Goal: Task Accomplishment & Management: Manage account settings

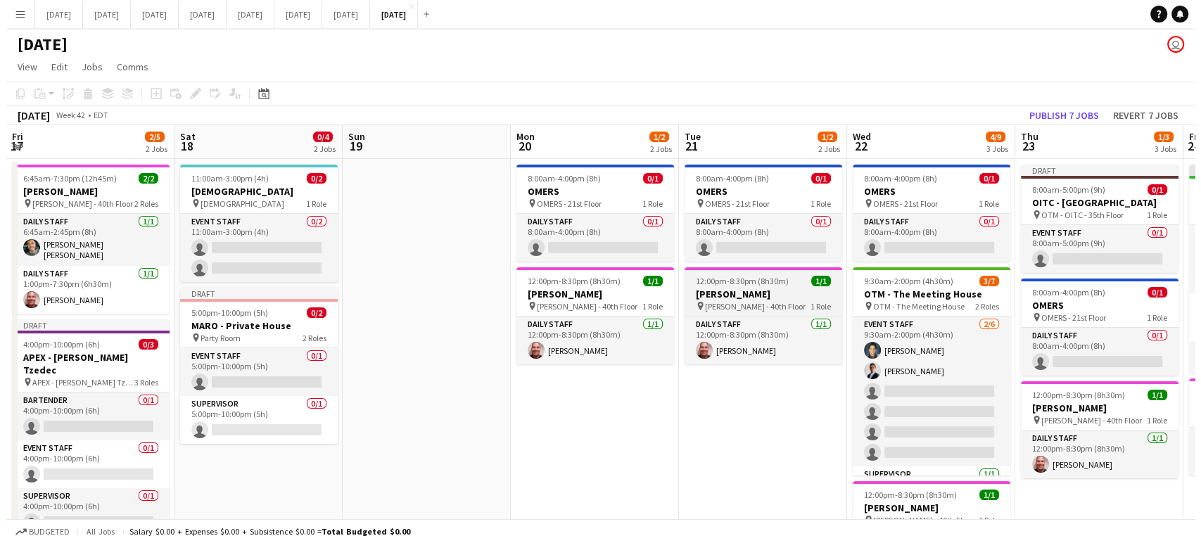
scroll to position [0, 473]
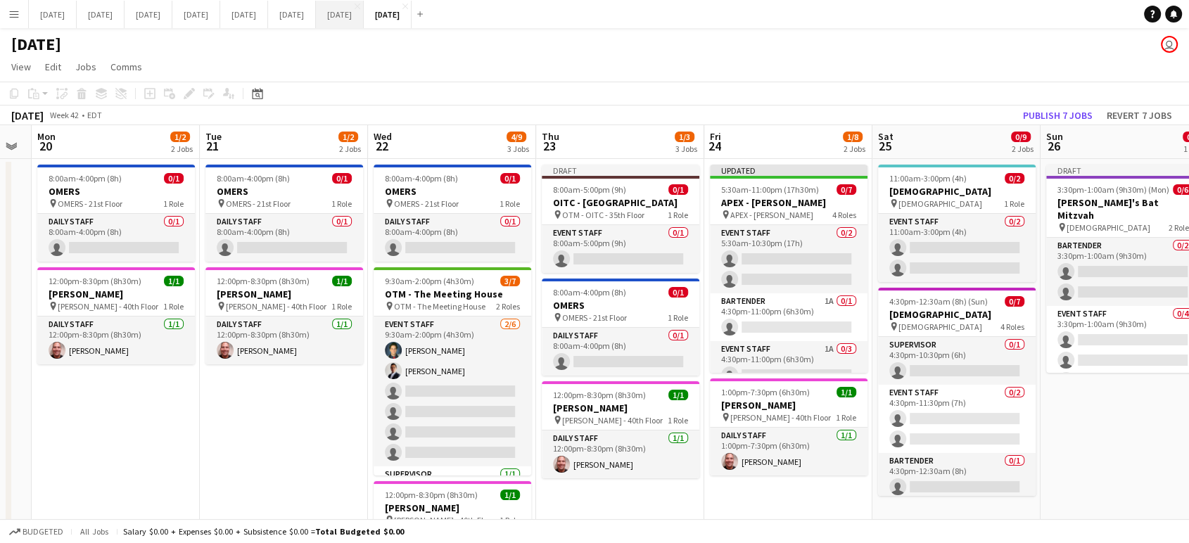
click at [364, 5] on button "[DATE] Close" at bounding box center [340, 14] width 48 height 27
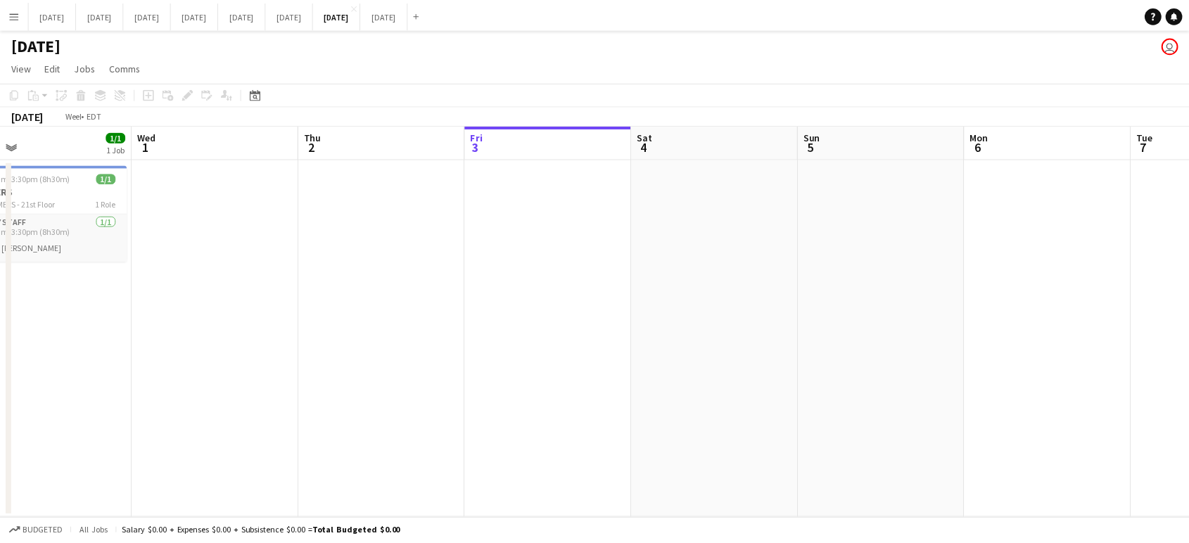
scroll to position [0, 445]
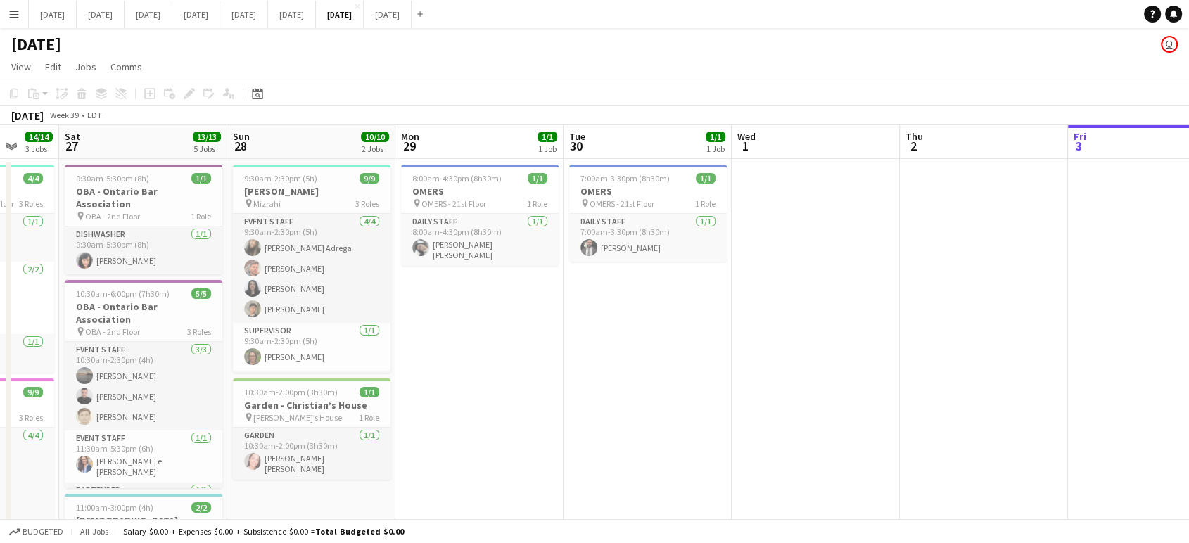
drag, startPoint x: 300, startPoint y: 281, endPoint x: 1200, endPoint y: 255, distance: 899.6
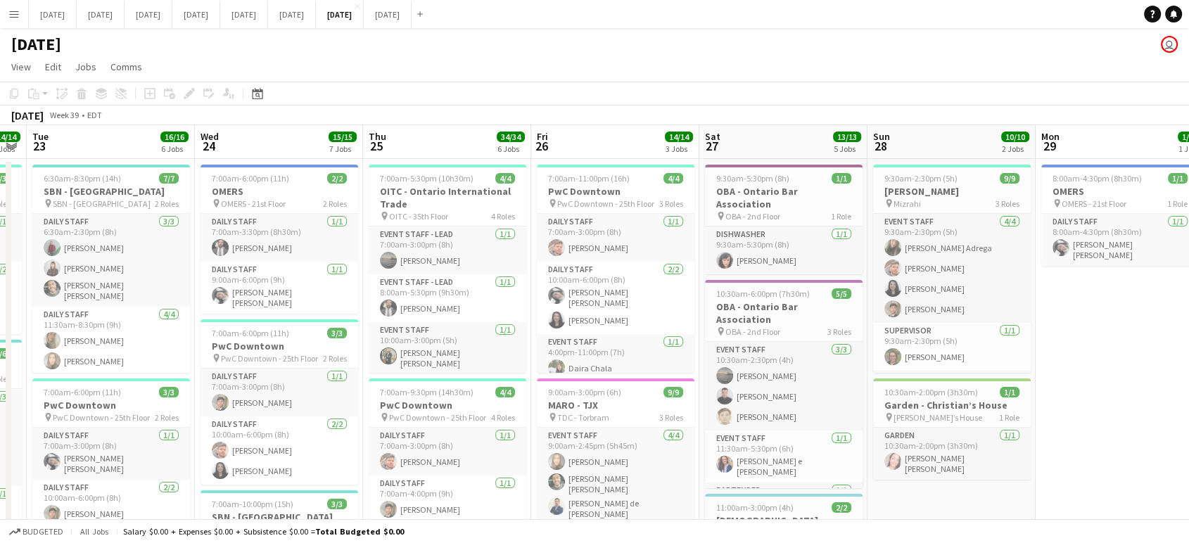
drag, startPoint x: 302, startPoint y: 322, endPoint x: 896, endPoint y: 300, distance: 594.3
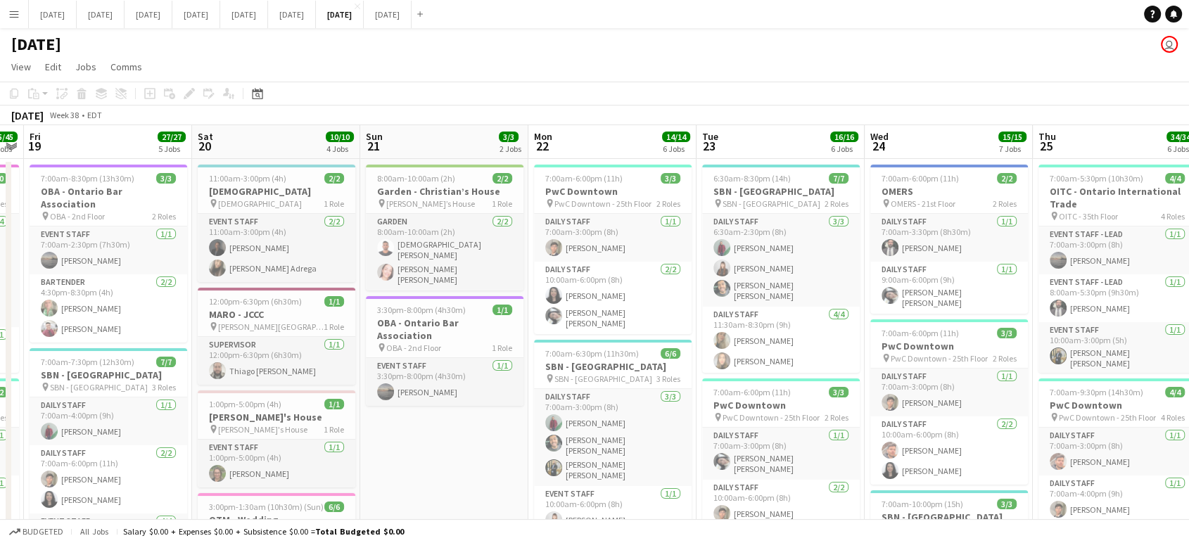
drag, startPoint x: 327, startPoint y: 312, endPoint x: 865, endPoint y: 295, distance: 538.5
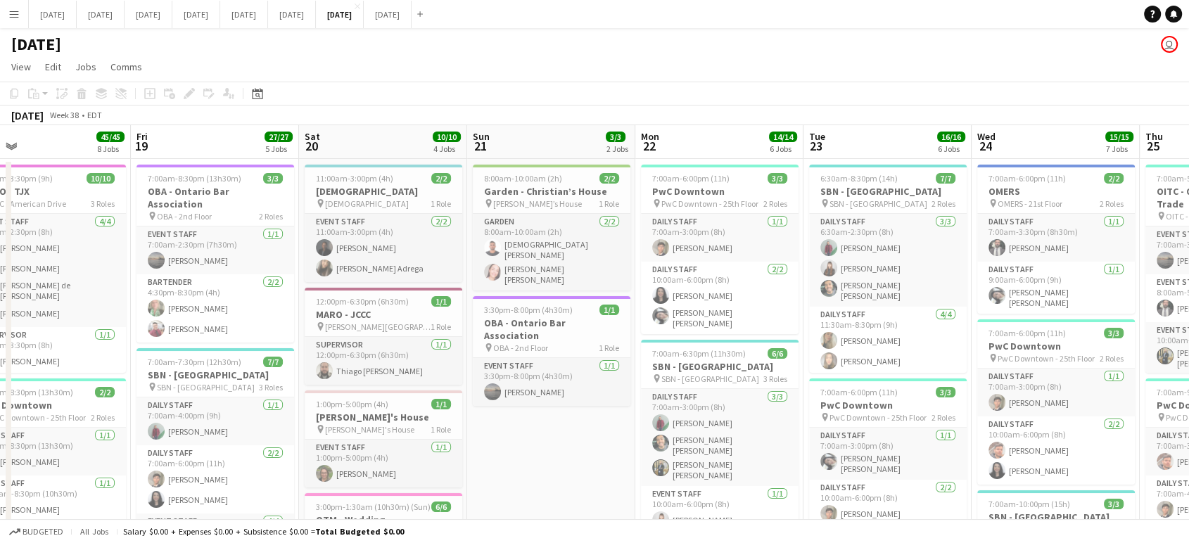
scroll to position [0, 360]
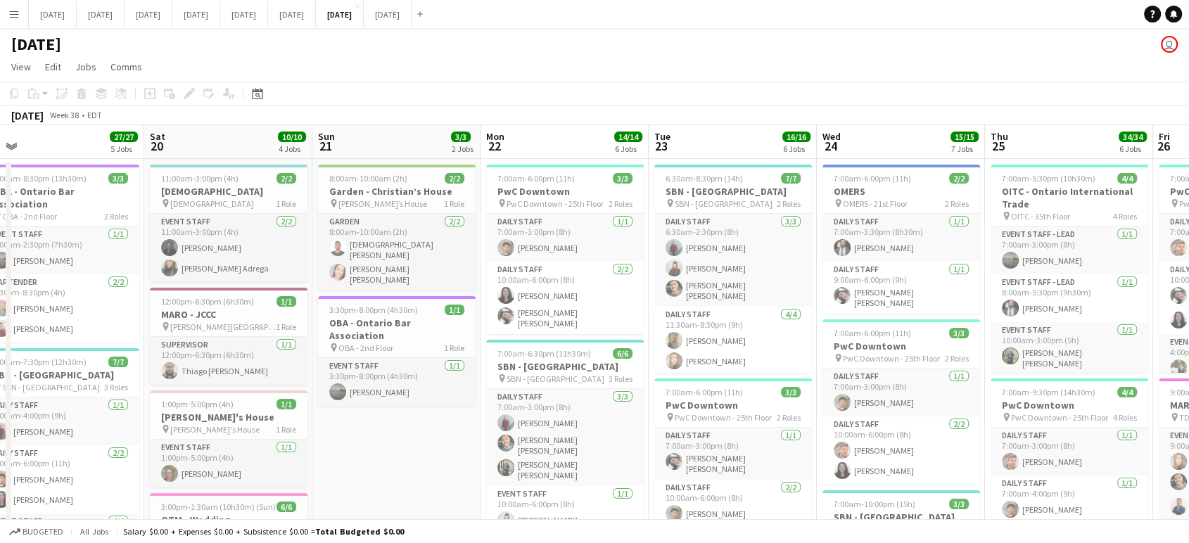
drag, startPoint x: 430, startPoint y: 426, endPoint x: 583, endPoint y: 420, distance: 153.5
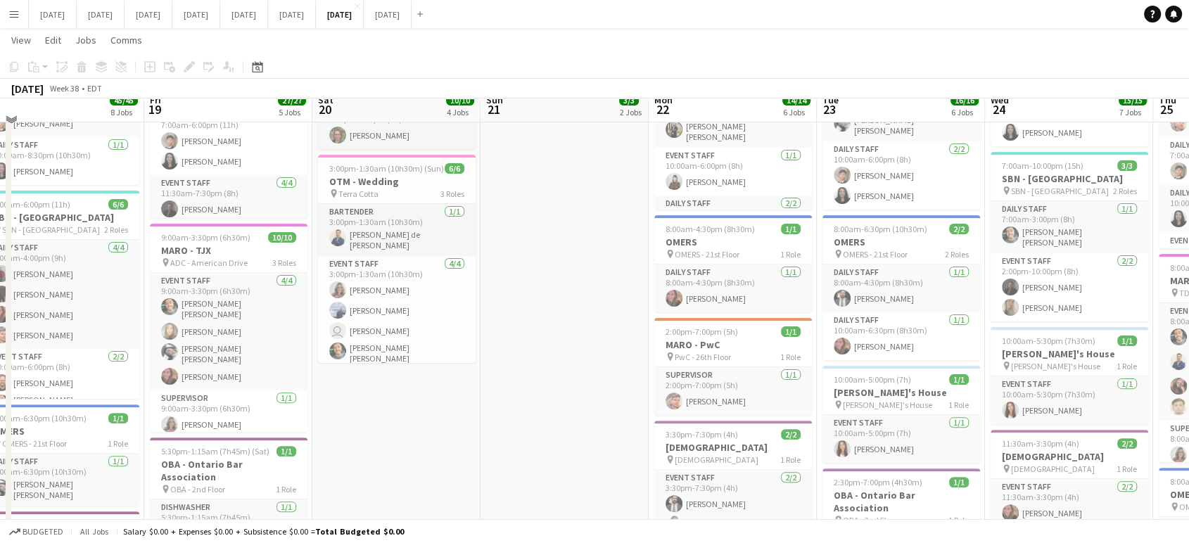
scroll to position [312, 0]
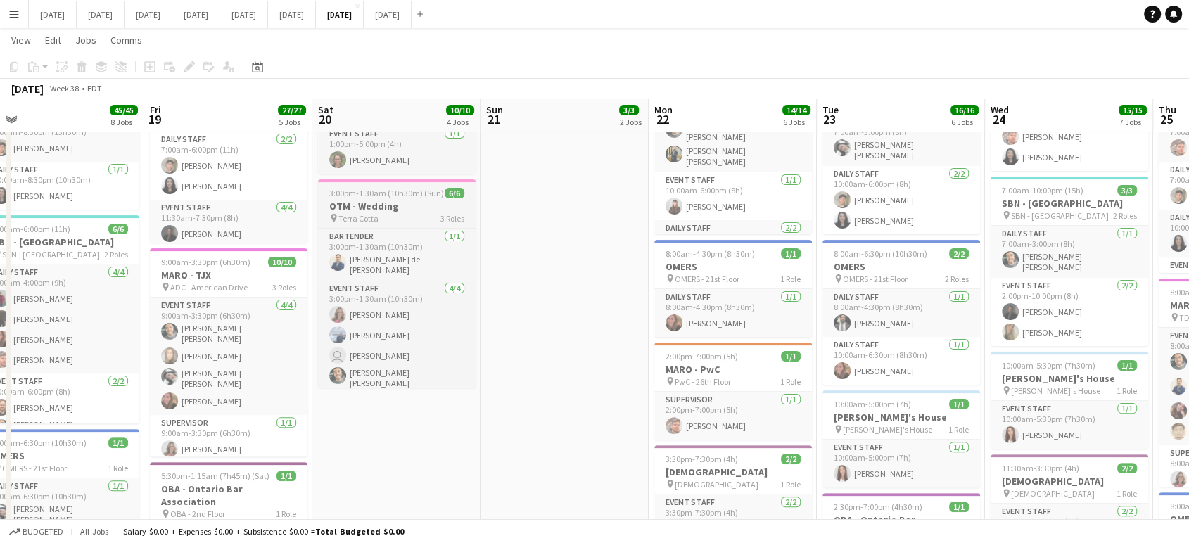
click at [379, 208] on h3 "OTM - Wedding" at bounding box center [397, 206] width 158 height 13
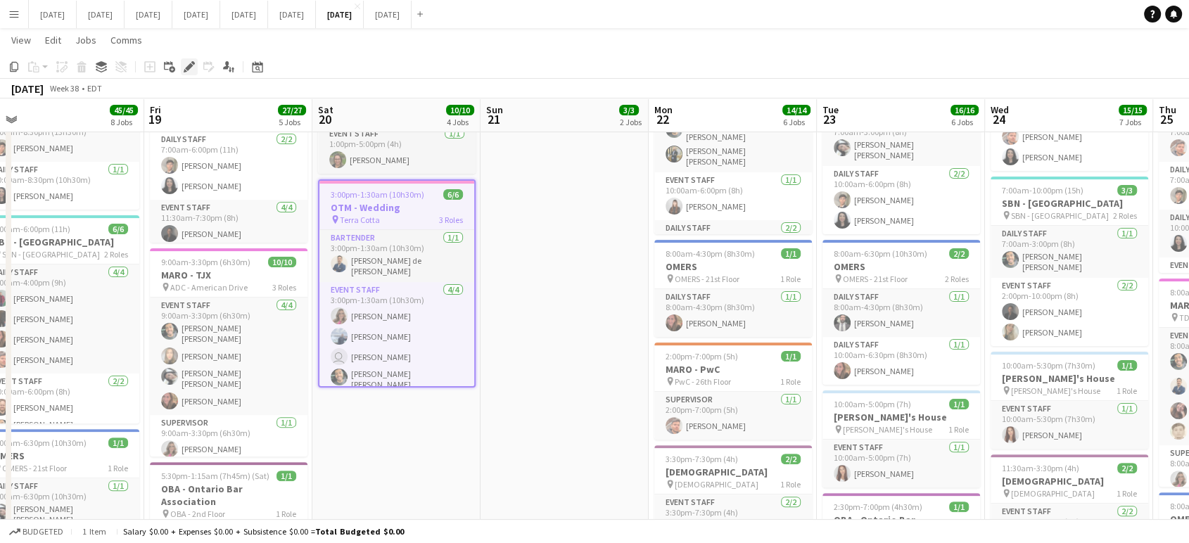
click at [190, 71] on icon "Edit" at bounding box center [189, 66] width 11 height 11
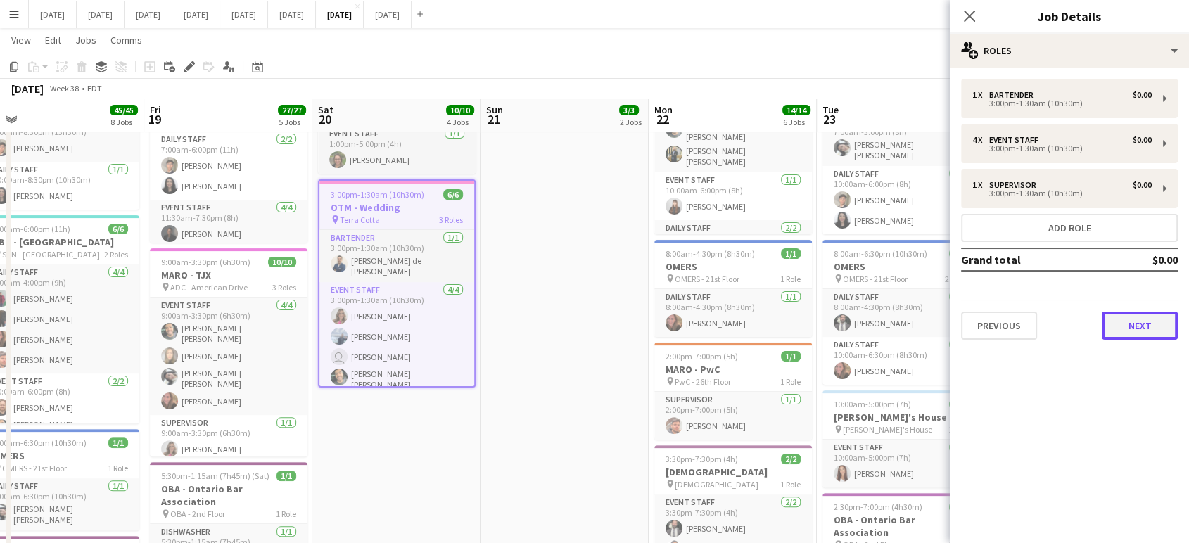
click at [1137, 330] on button "Next" at bounding box center [1140, 326] width 76 height 28
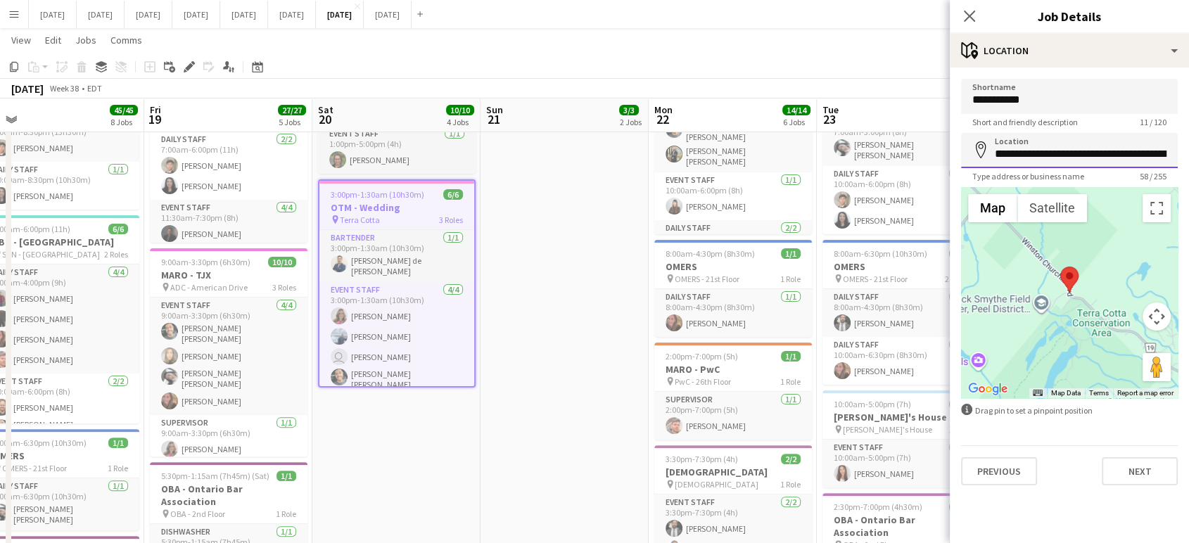
click at [1071, 156] on input "**********" at bounding box center [1069, 150] width 217 height 35
drag, startPoint x: 1071, startPoint y: 156, endPoint x: 1092, endPoint y: 153, distance: 21.3
click at [1084, 153] on input "**********" at bounding box center [1069, 150] width 217 height 35
type input "**********"
drag, startPoint x: 1079, startPoint y: 180, endPoint x: 1097, endPoint y: 158, distance: 28.6
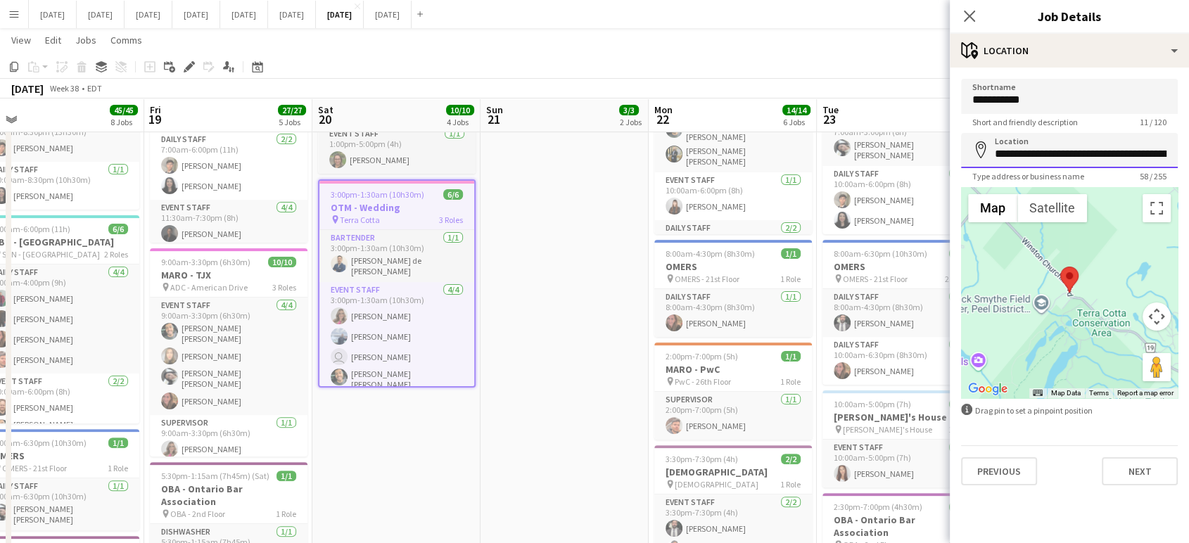
click at [1097, 158] on input "**********" at bounding box center [1069, 150] width 217 height 35
drag, startPoint x: 993, startPoint y: 153, endPoint x: 1171, endPoint y: 150, distance: 178.1
click at [1171, 150] on input "**********" at bounding box center [1069, 150] width 217 height 35
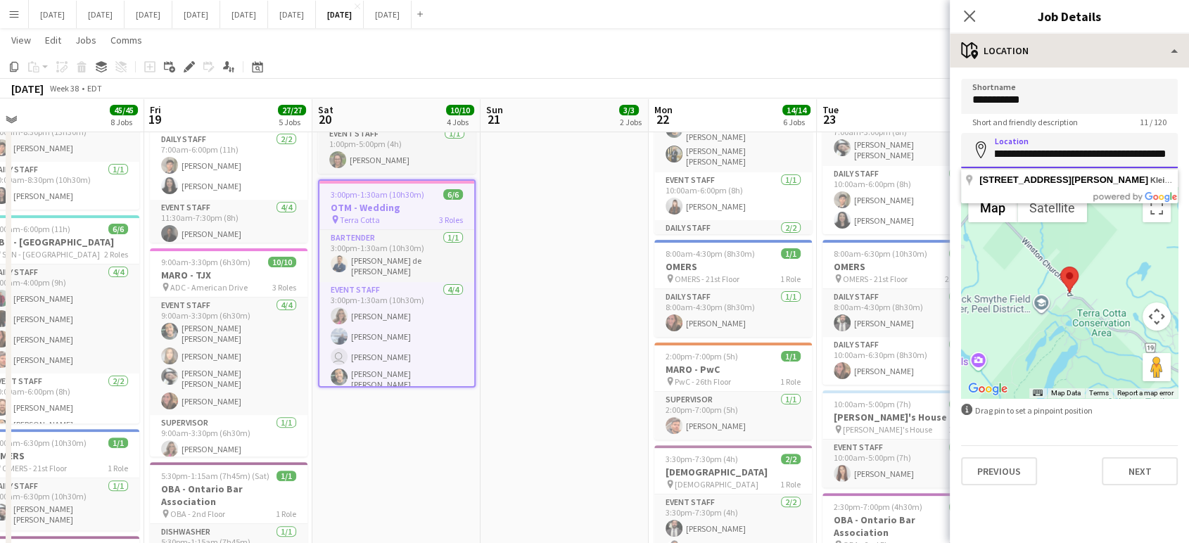
scroll to position [0, 0]
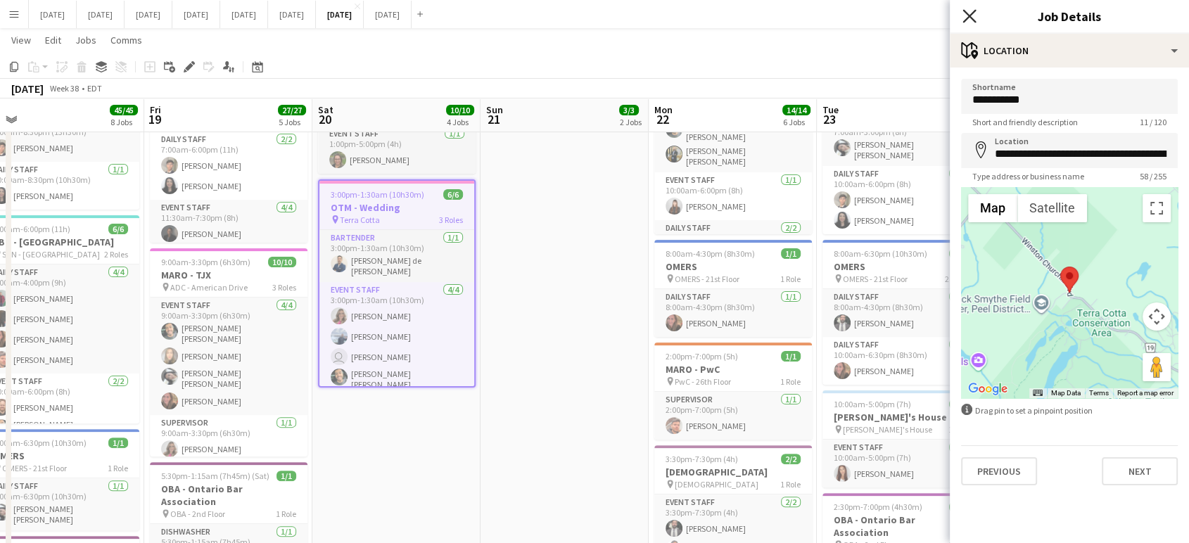
click at [971, 15] on icon at bounding box center [969, 15] width 13 height 13
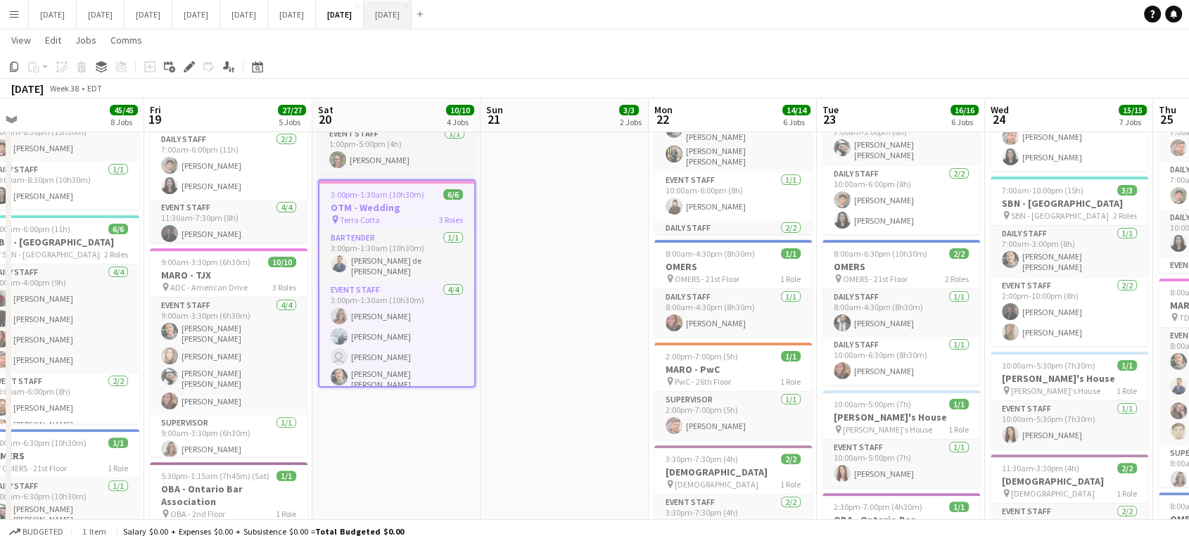
click at [412, 17] on button "[DATE] Close" at bounding box center [388, 14] width 48 height 27
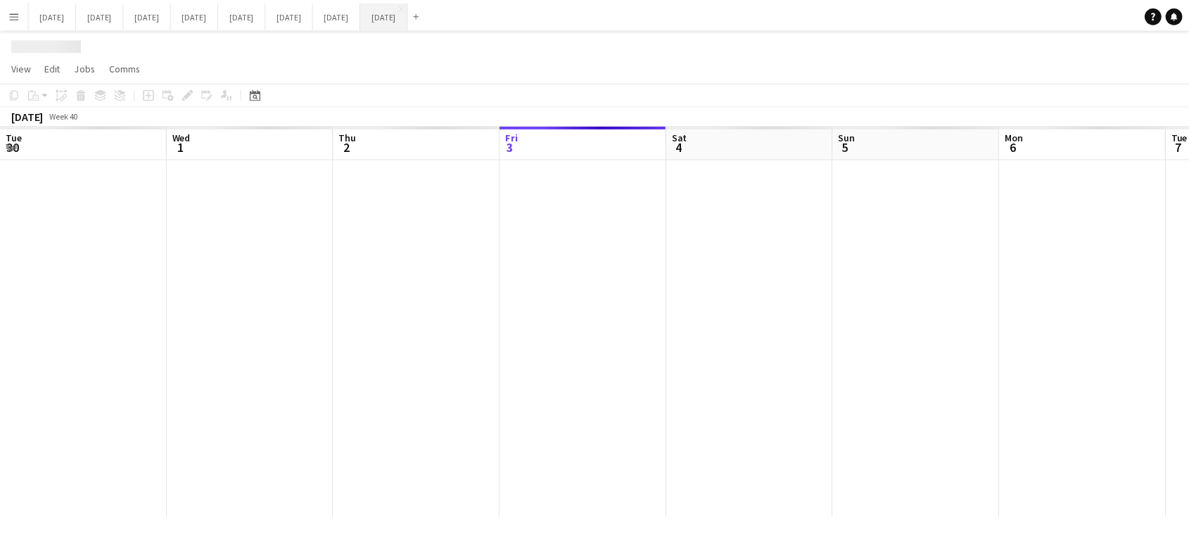
scroll to position [0, 336]
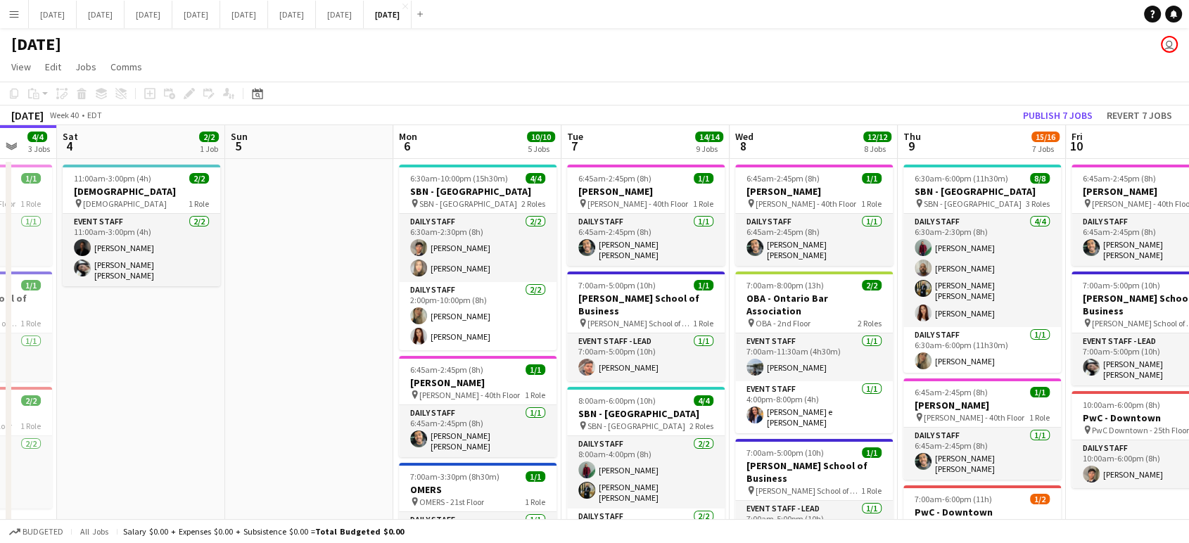
drag, startPoint x: 628, startPoint y: 324, endPoint x: 2, endPoint y: 325, distance: 626.2
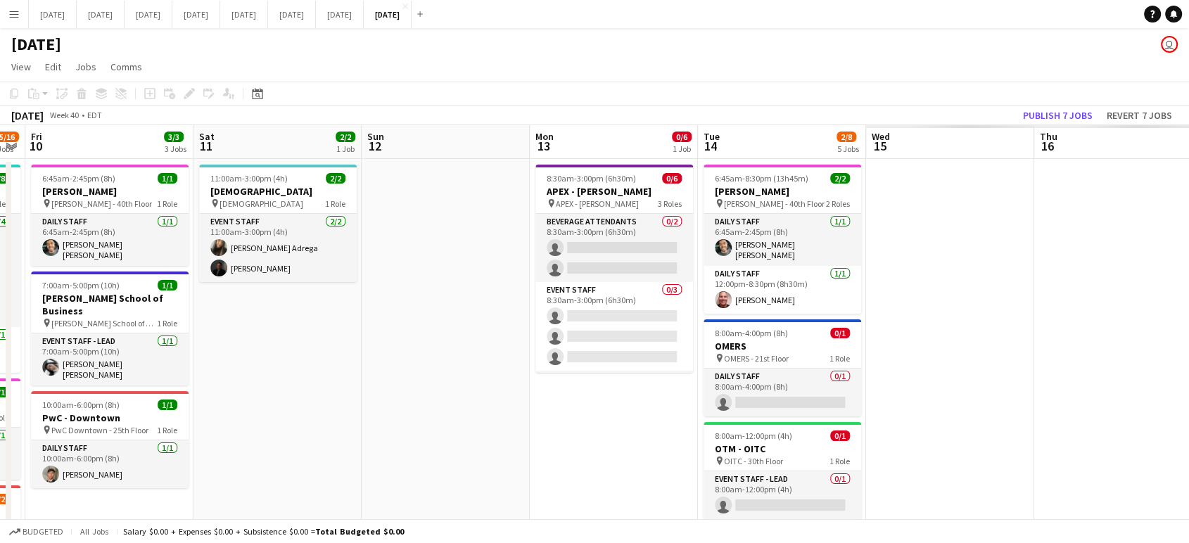
scroll to position [0, 711]
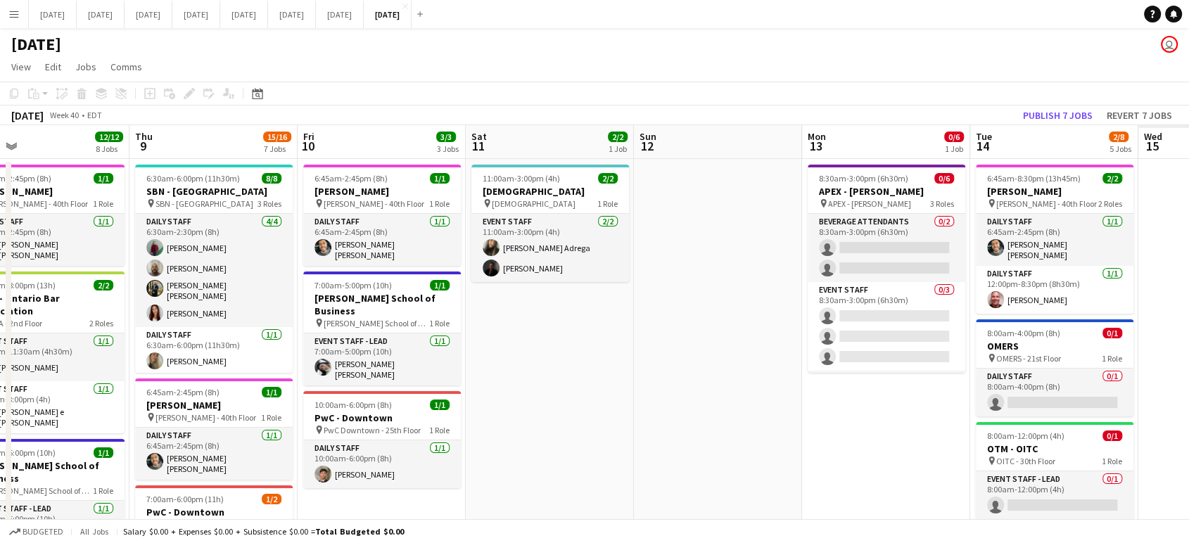
drag, startPoint x: 645, startPoint y: 348, endPoint x: 0, endPoint y: 375, distance: 645.1
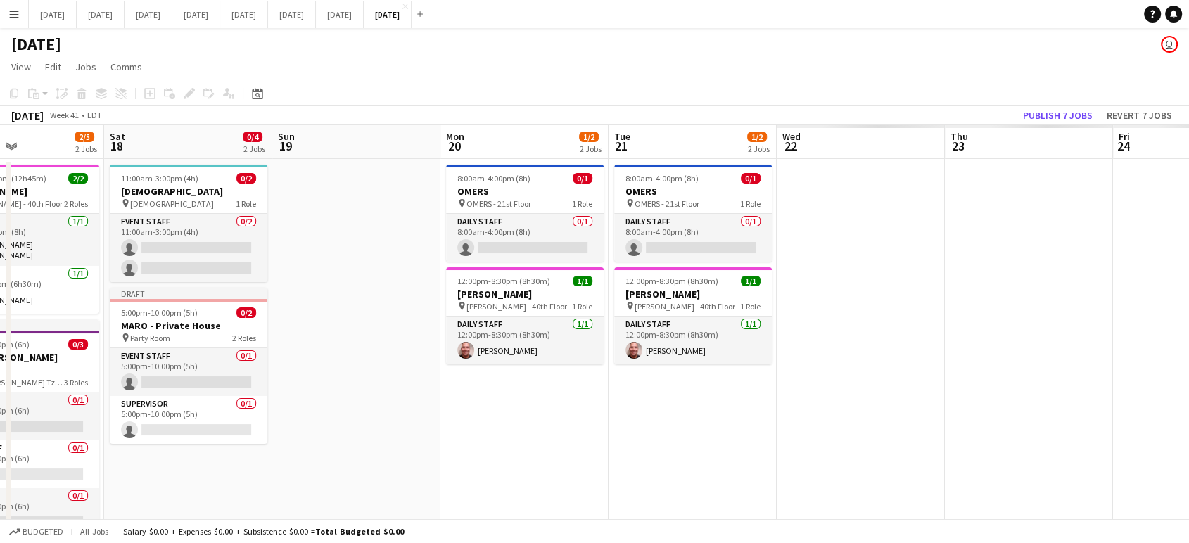
scroll to position [0, 469]
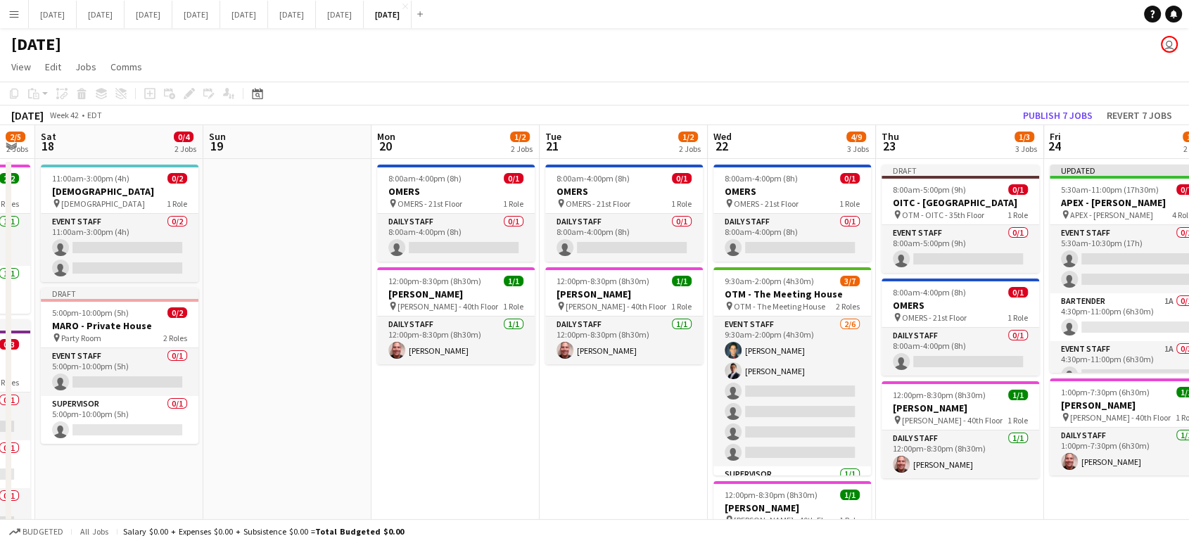
drag, startPoint x: 1103, startPoint y: 327, endPoint x: 0, endPoint y: 365, distance: 1103.9
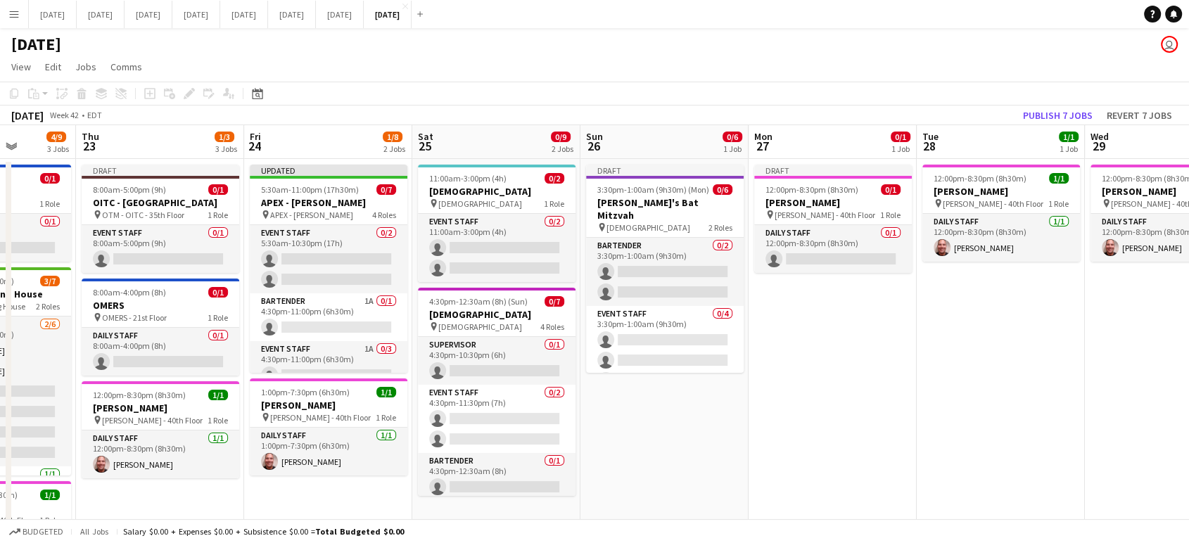
scroll to position [0, 481]
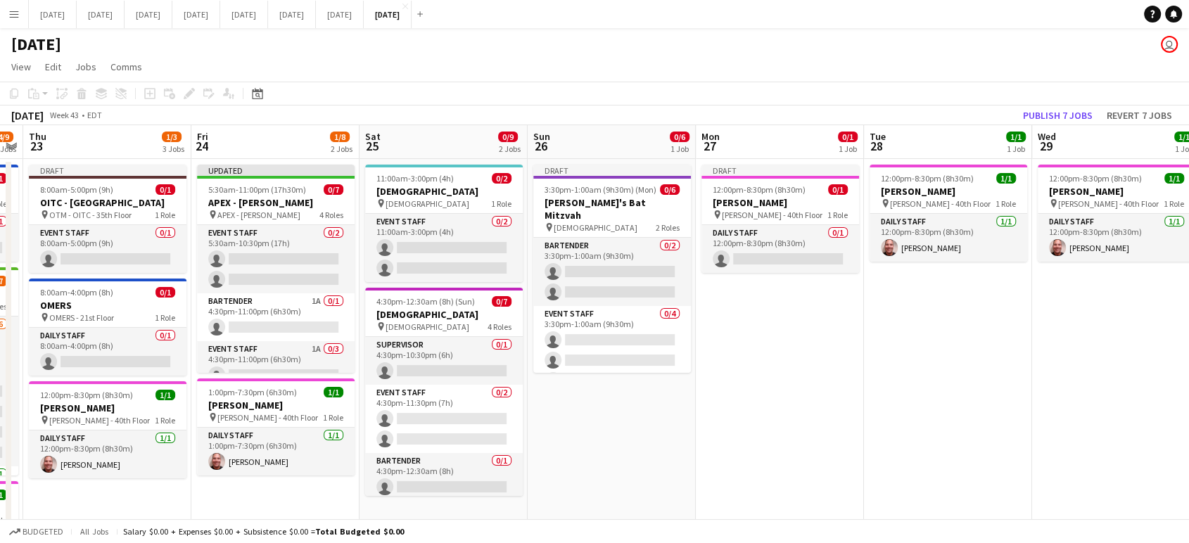
drag, startPoint x: 973, startPoint y: 325, endPoint x: 141, endPoint y: 362, distance: 832.5
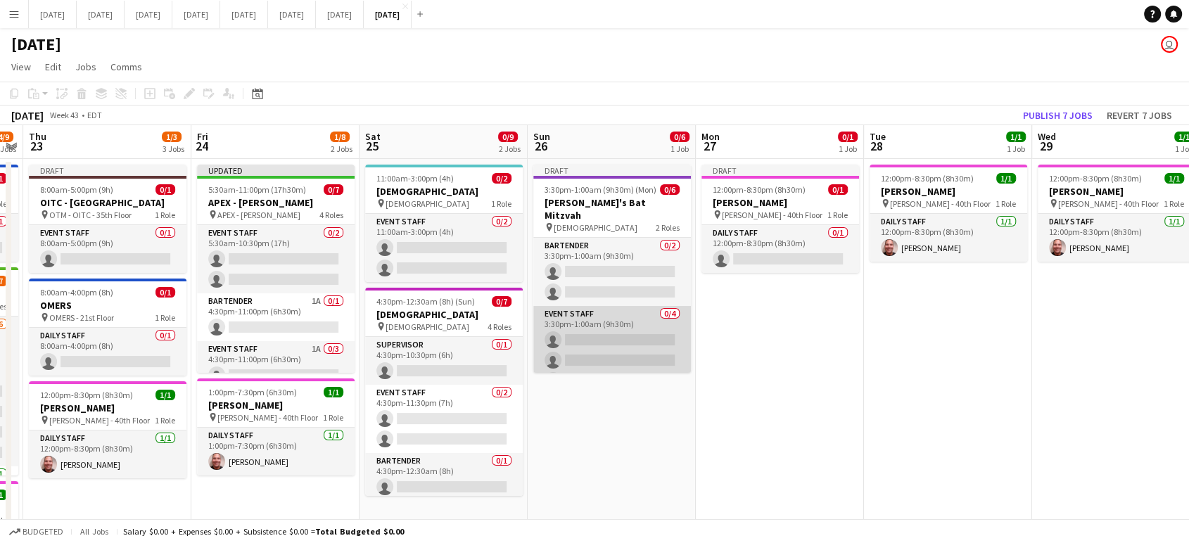
scroll to position [0, 0]
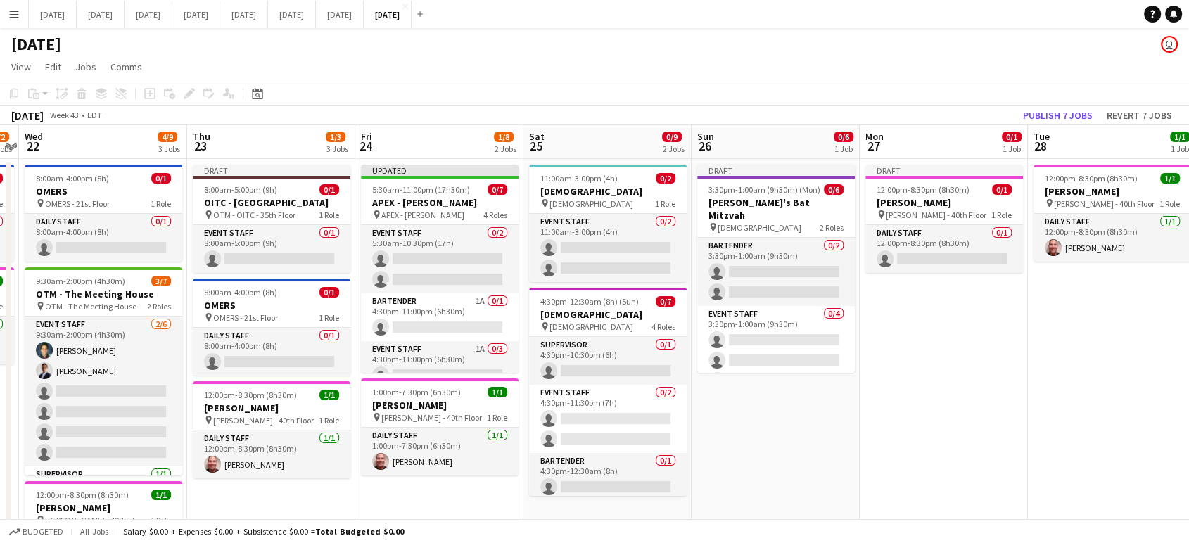
drag, startPoint x: 393, startPoint y: 301, endPoint x: 1200, endPoint y: 300, distance: 806.4
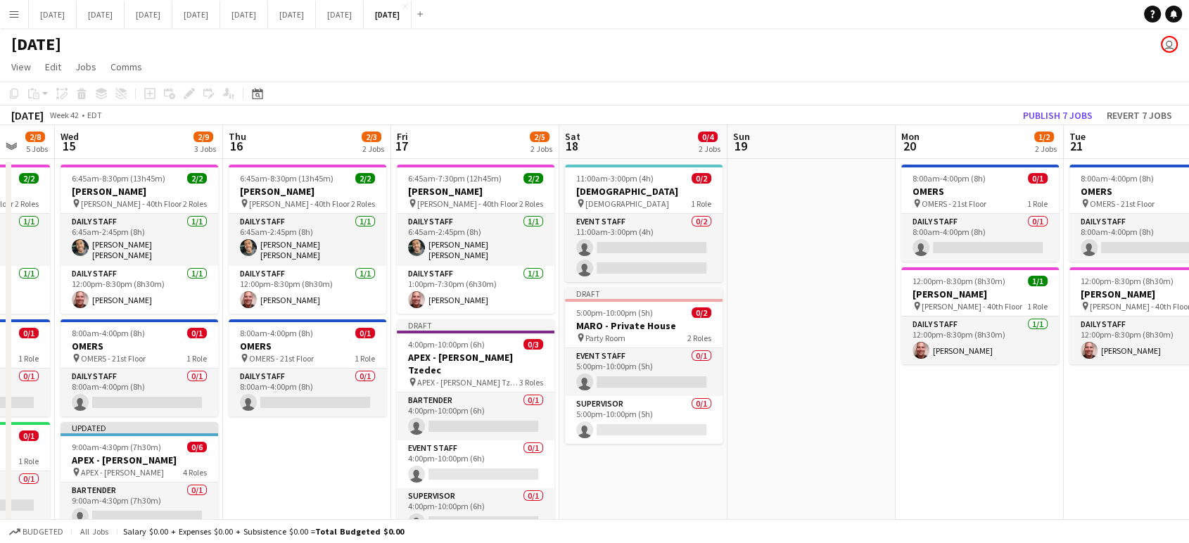
drag, startPoint x: 946, startPoint y: 296, endPoint x: 1178, endPoint y: 267, distance: 233.3
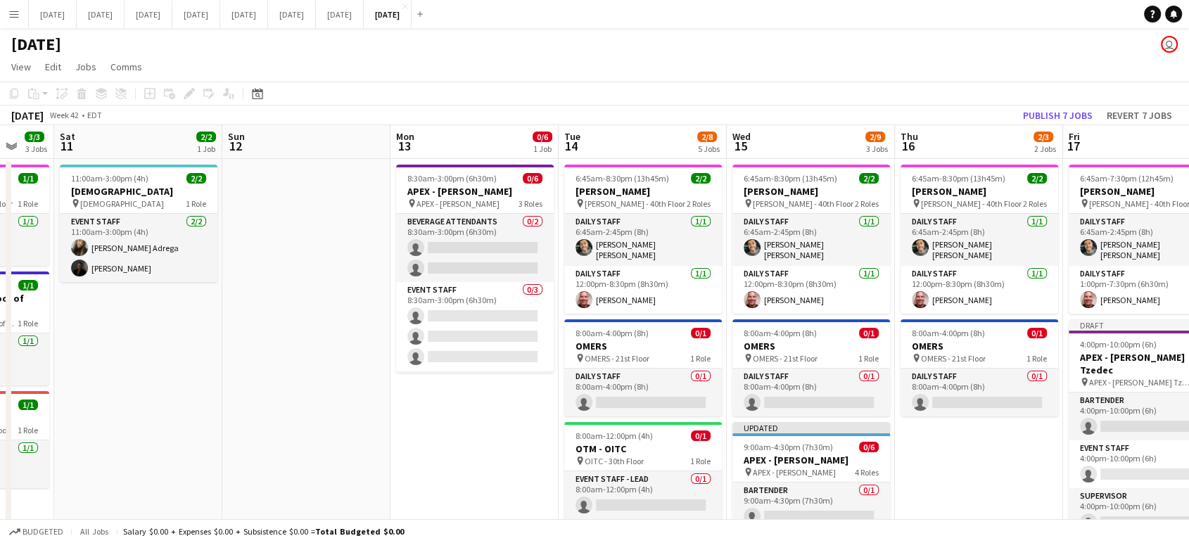
scroll to position [0, 281]
drag, startPoint x: 647, startPoint y: 300, endPoint x: 896, endPoint y: 298, distance: 248.4
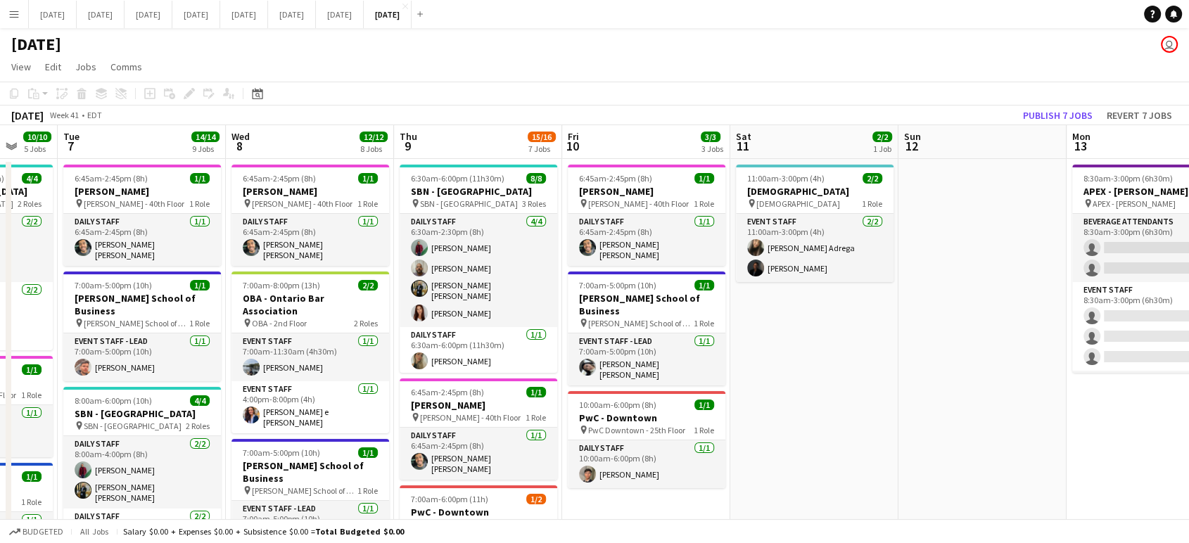
drag, startPoint x: 371, startPoint y: 315, endPoint x: 1046, endPoint y: 286, distance: 676.1
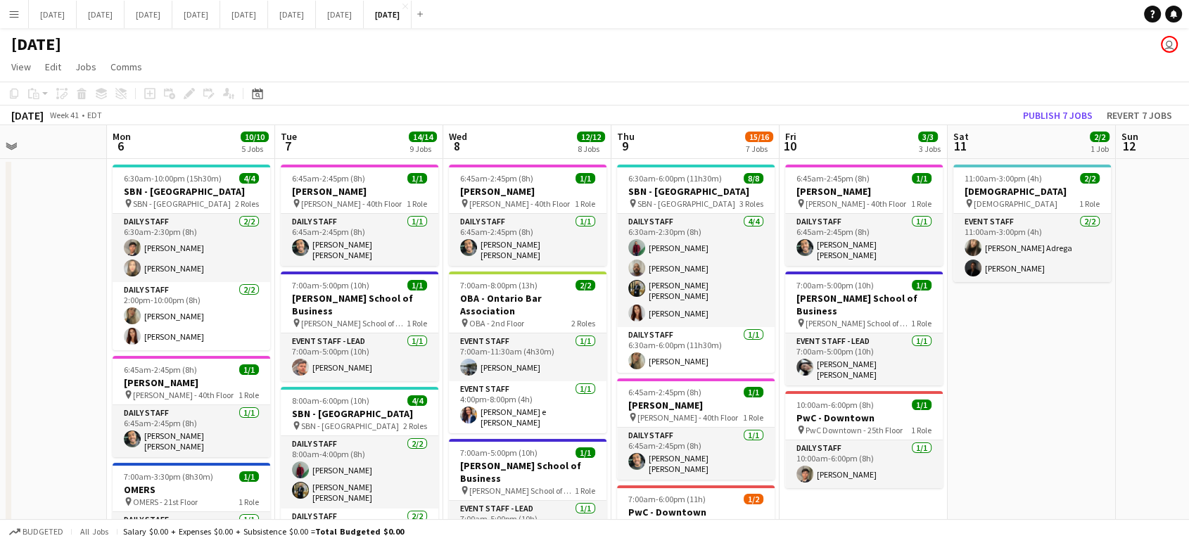
scroll to position [0, 290]
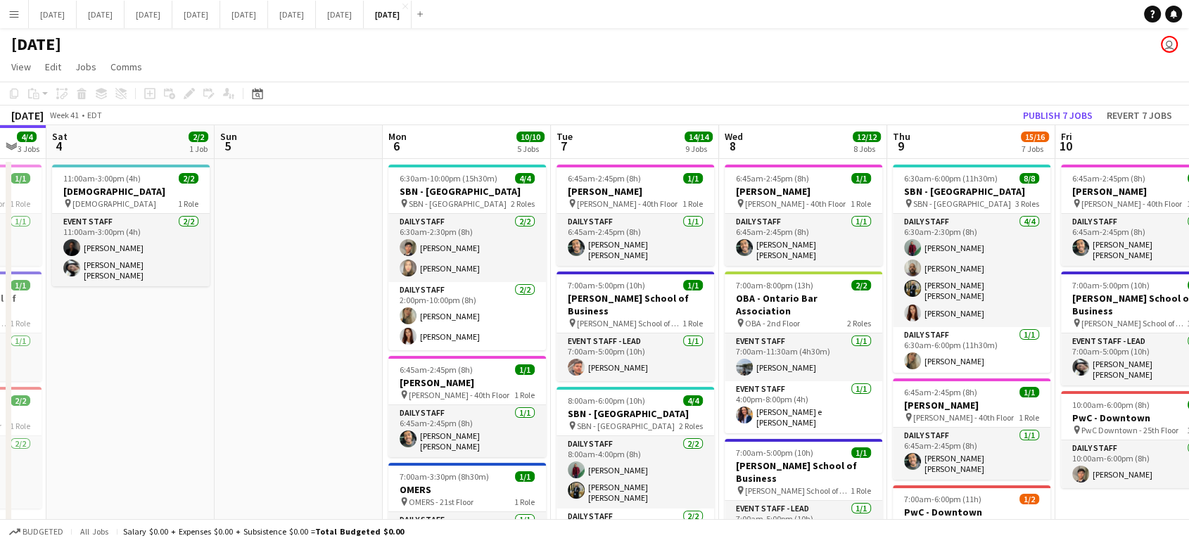
drag, startPoint x: 870, startPoint y: 260, endPoint x: 1200, endPoint y: 261, distance: 329.3
